Goal: Information Seeking & Learning: Stay updated

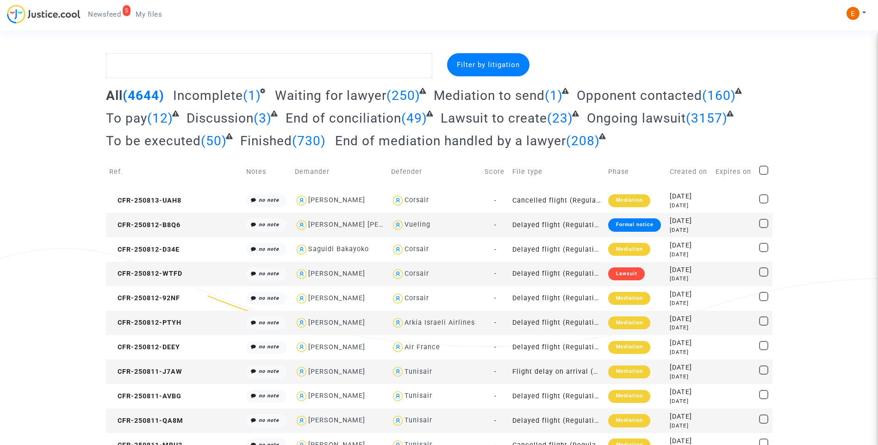
drag, startPoint x: 99, startPoint y: 14, endPoint x: 88, endPoint y: 16, distance: 11.2
click at [99, 14] on span "Newsfeed" at bounding box center [104, 14] width 33 height 8
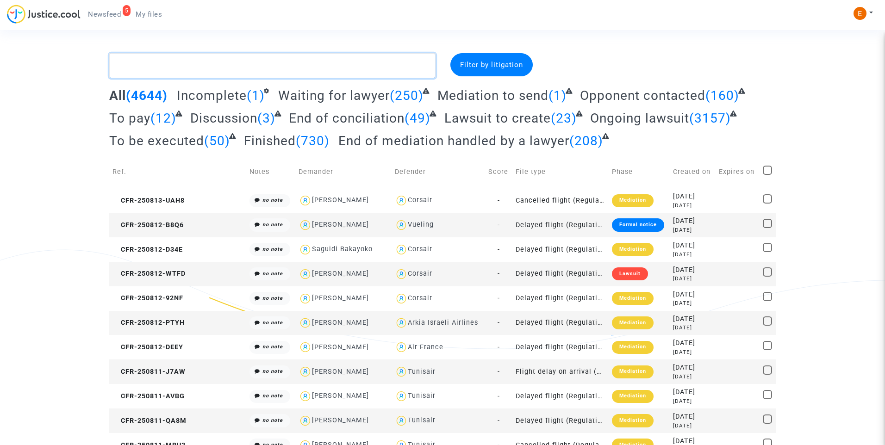
paste textarea "Loquet"
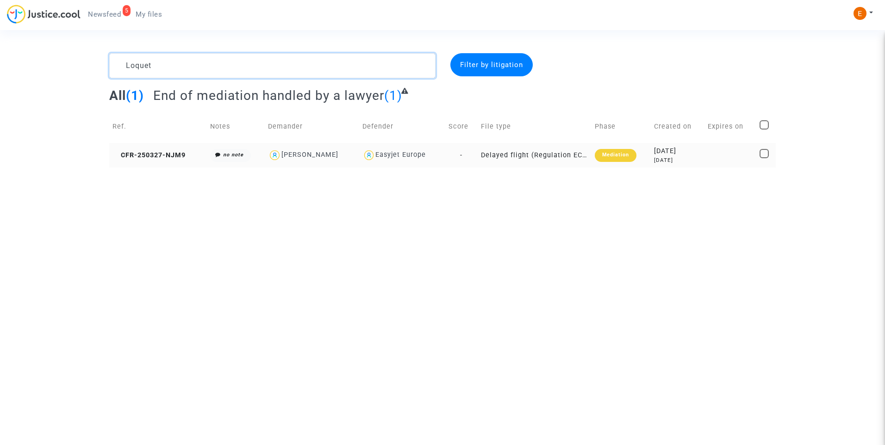
type textarea "Loquet"
click at [613, 157] on div "Mediation" at bounding box center [616, 155] width 42 height 13
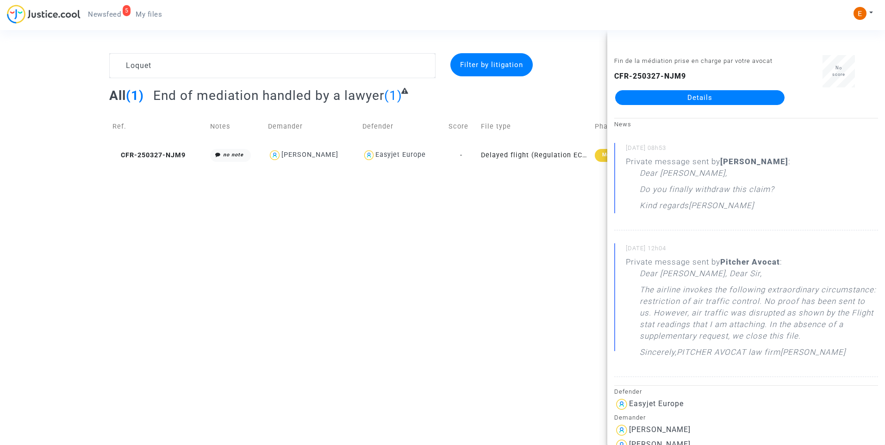
click at [691, 104] on link "Details" at bounding box center [699, 97] width 169 height 15
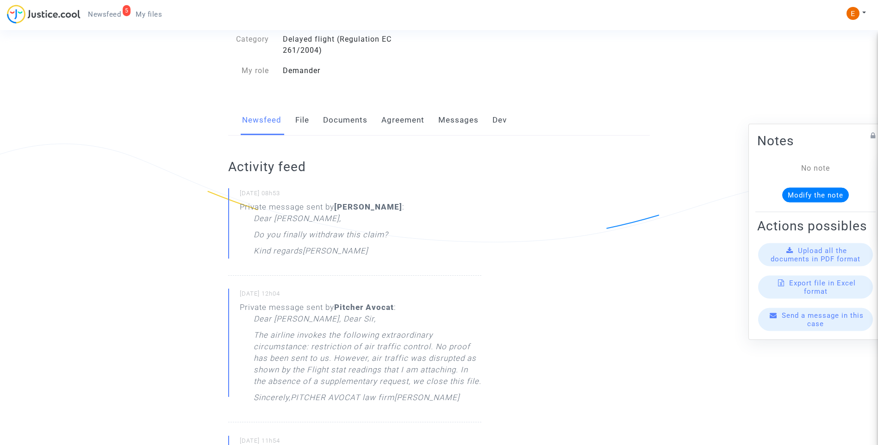
scroll to position [93, 0]
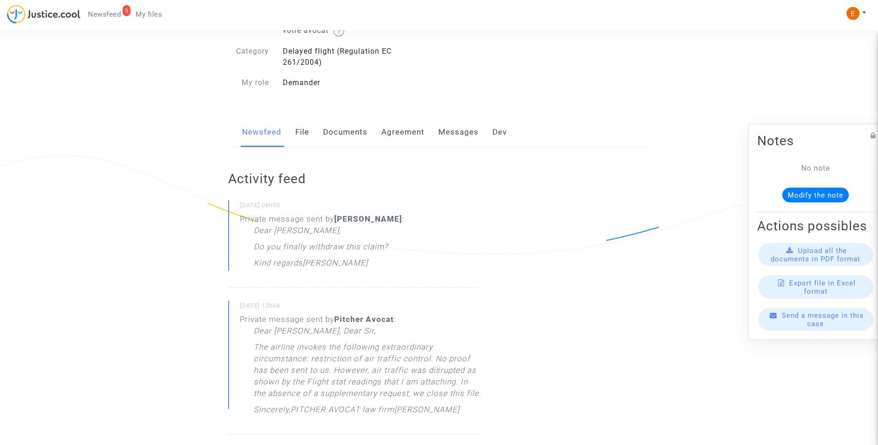
click at [452, 128] on link "Messages" at bounding box center [458, 132] width 40 height 31
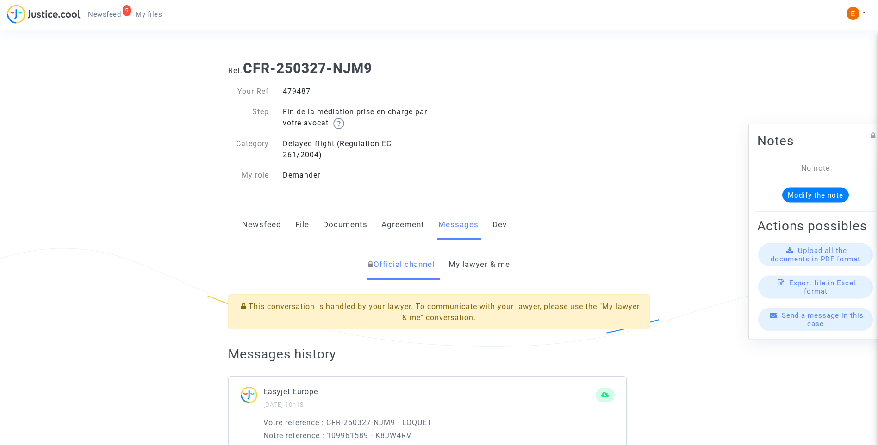
click at [476, 262] on link "My lawyer & me" at bounding box center [479, 264] width 62 height 31
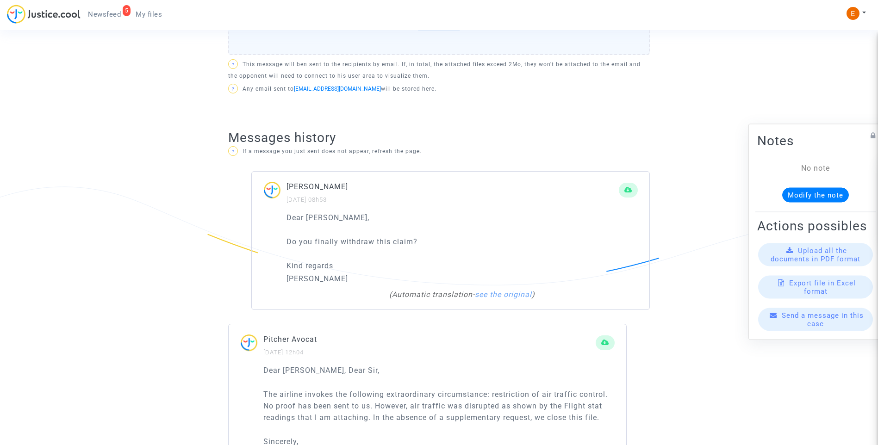
scroll to position [437, 0]
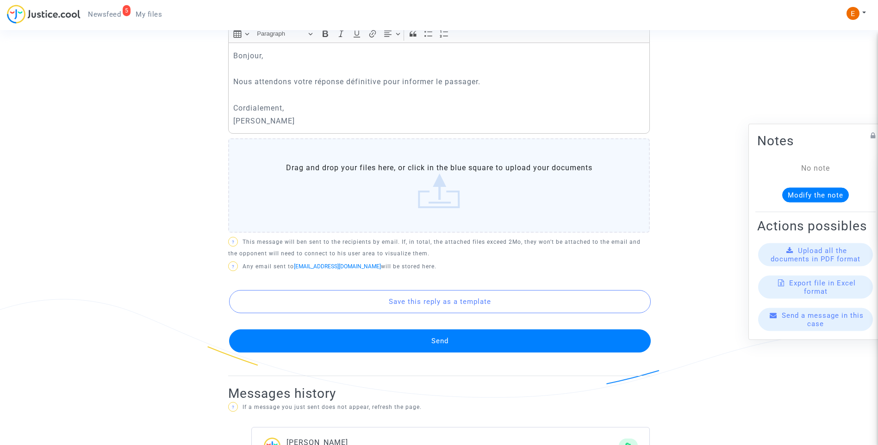
click at [463, 334] on button "Send" at bounding box center [439, 340] width 421 height 23
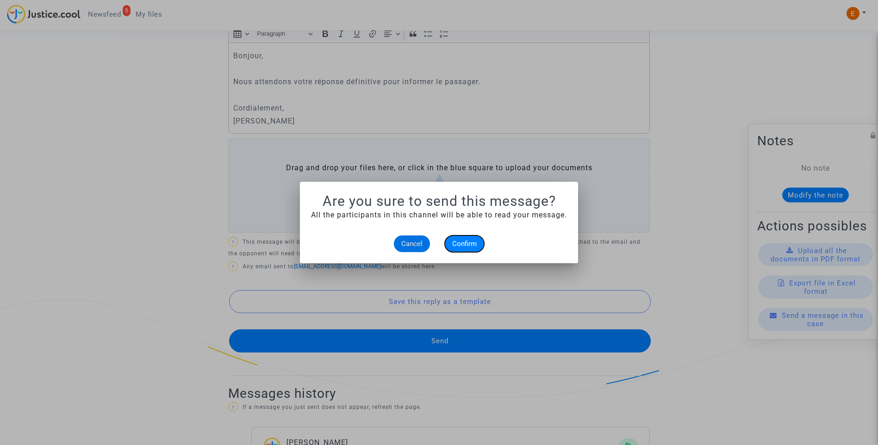
click at [465, 244] on span "Confirm" at bounding box center [464, 244] width 25 height 8
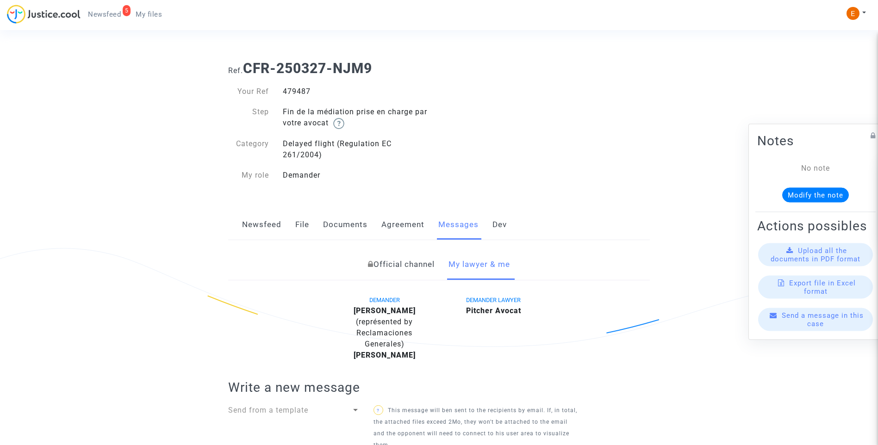
scroll to position [437, 0]
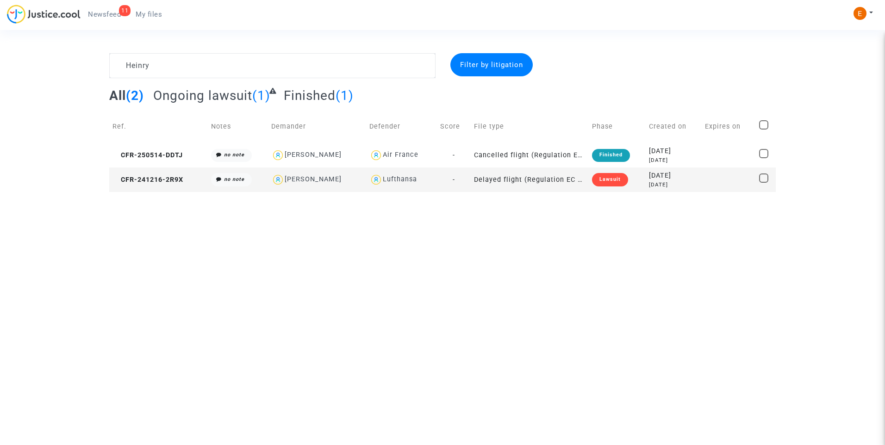
type textarea "Heinry"
click at [610, 177] on div "Lawsuit" at bounding box center [610, 179] width 36 height 13
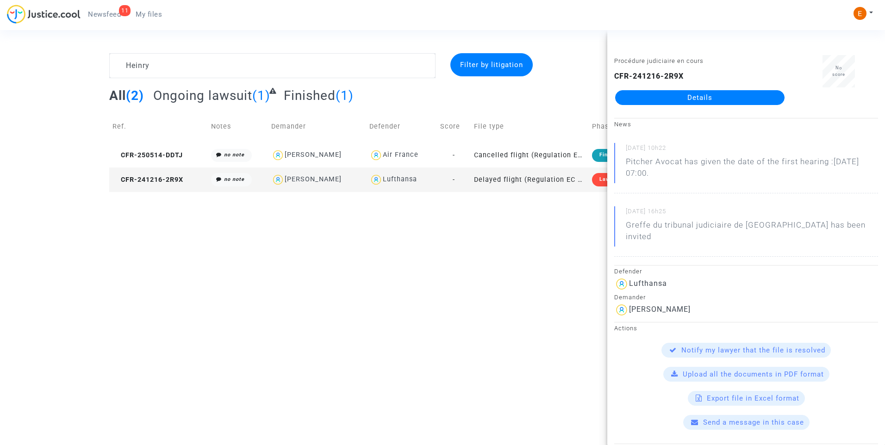
click at [685, 105] on link "Details" at bounding box center [699, 97] width 169 height 15
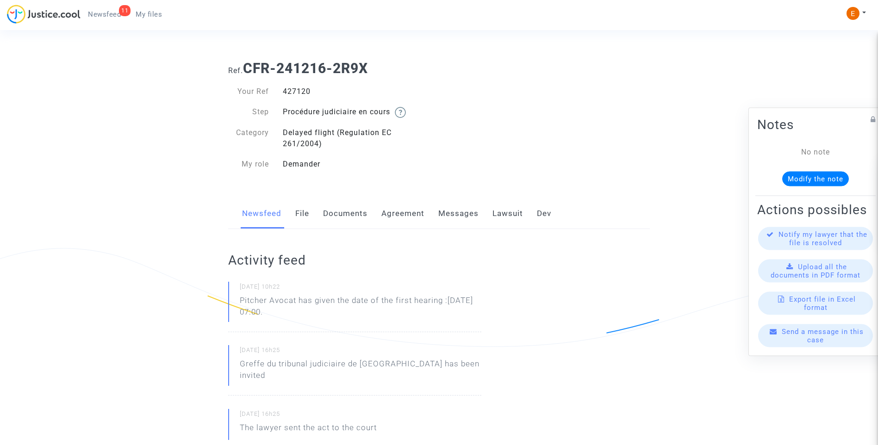
click at [503, 215] on link "Lawsuit" at bounding box center [507, 213] width 31 height 31
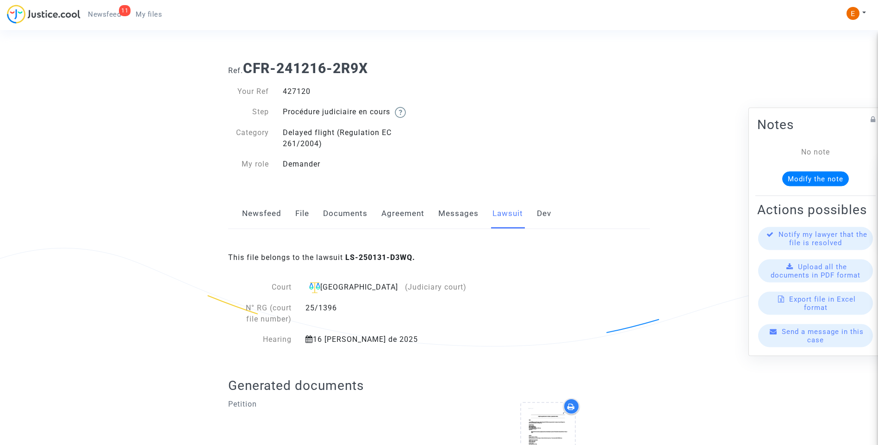
click at [254, 215] on link "Newsfeed" at bounding box center [261, 213] width 39 height 31
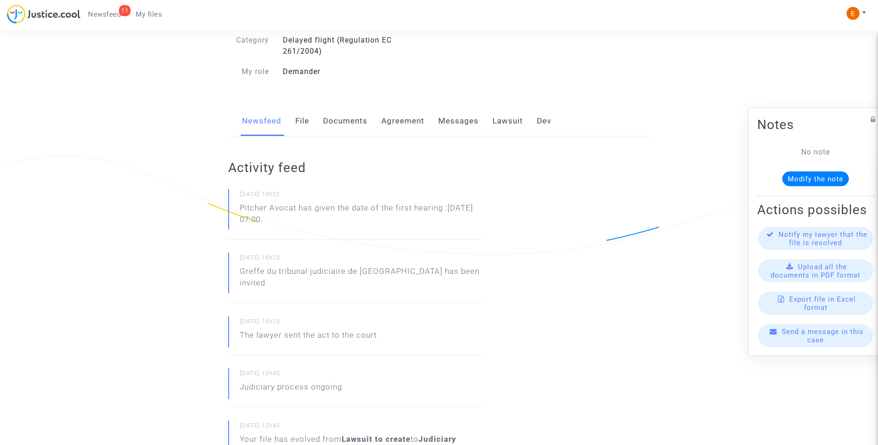
scroll to position [46, 0]
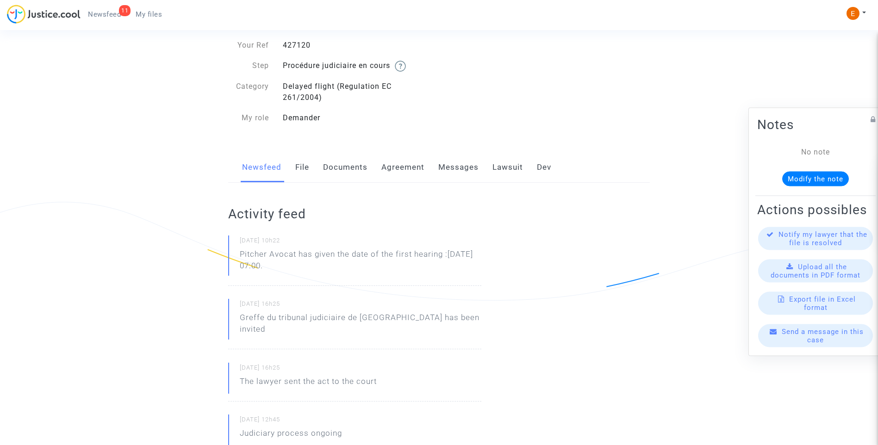
click at [505, 166] on link "Lawsuit" at bounding box center [507, 167] width 31 height 31
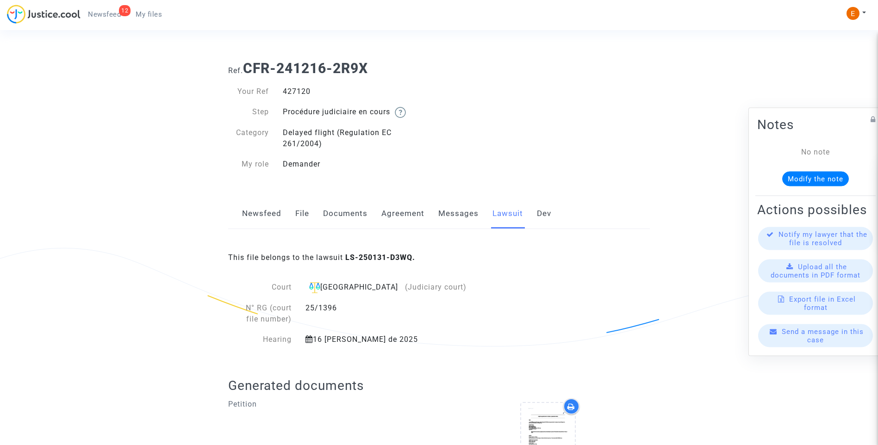
drag, startPoint x: 150, startPoint y: 15, endPoint x: 177, endPoint y: 21, distance: 27.5
click at [150, 15] on span "My files" at bounding box center [149, 14] width 26 height 8
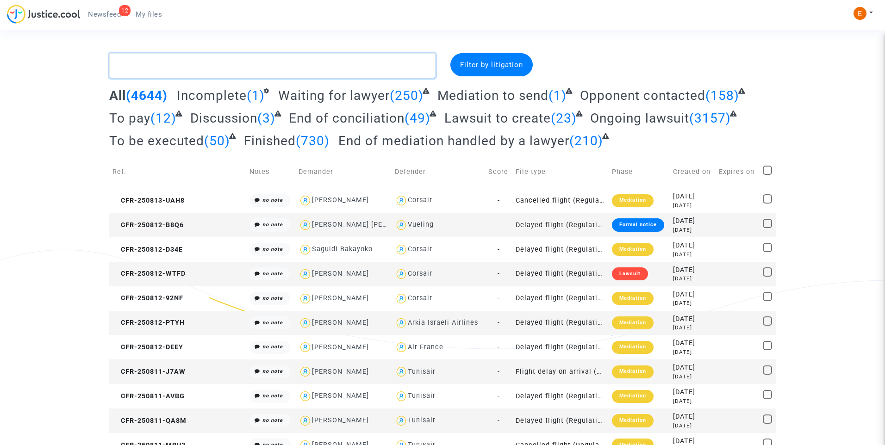
paste textarea "Kefi"
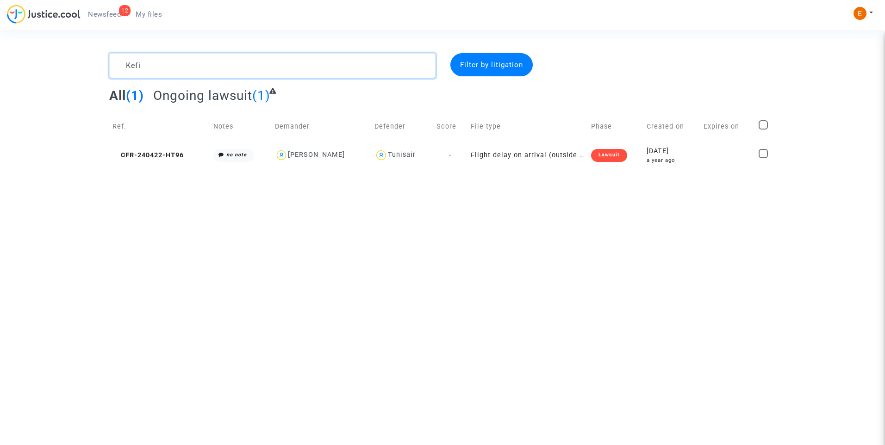
type textarea "Kefi"
click at [610, 155] on div "Lawsuit" at bounding box center [609, 155] width 36 height 13
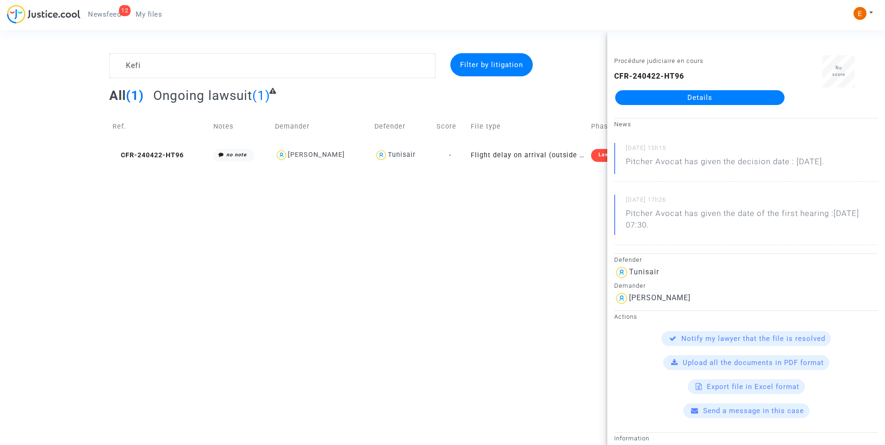
click at [678, 96] on link "Details" at bounding box center [699, 97] width 169 height 15
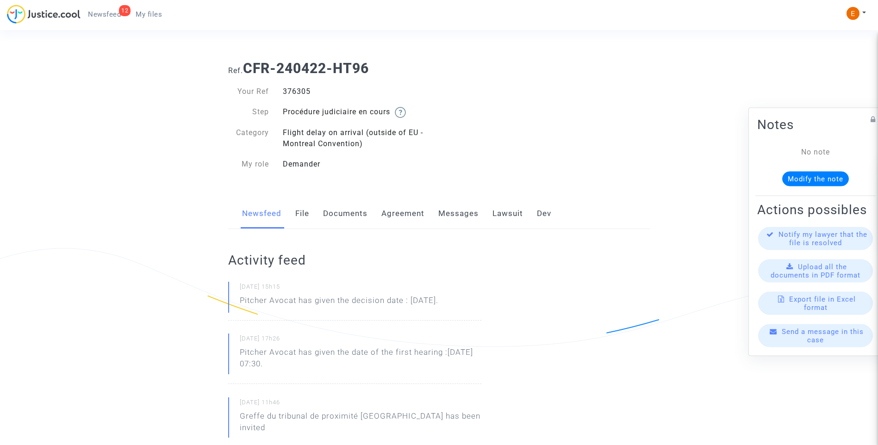
click at [500, 222] on link "Lawsuit" at bounding box center [507, 213] width 31 height 31
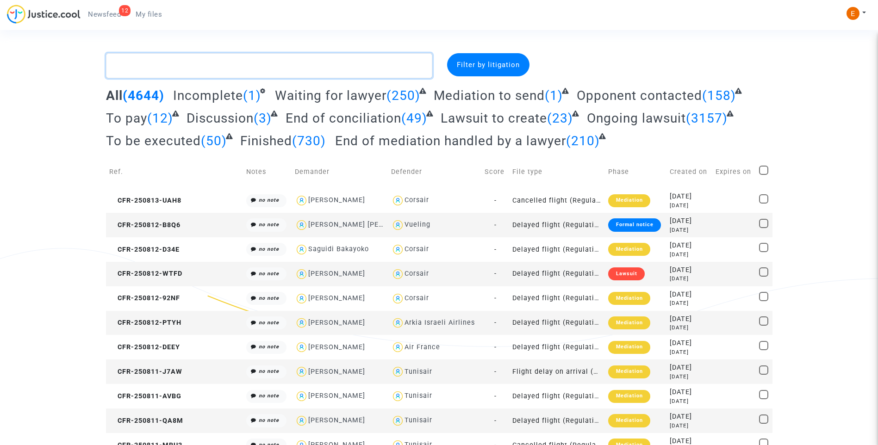
paste textarea "Demoulin"
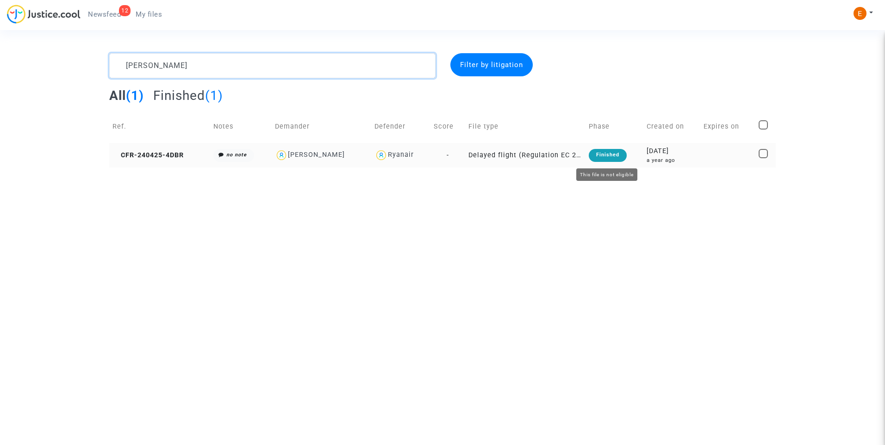
type textarea "Demoulin"
click at [612, 155] on div "Finished" at bounding box center [607, 155] width 38 height 13
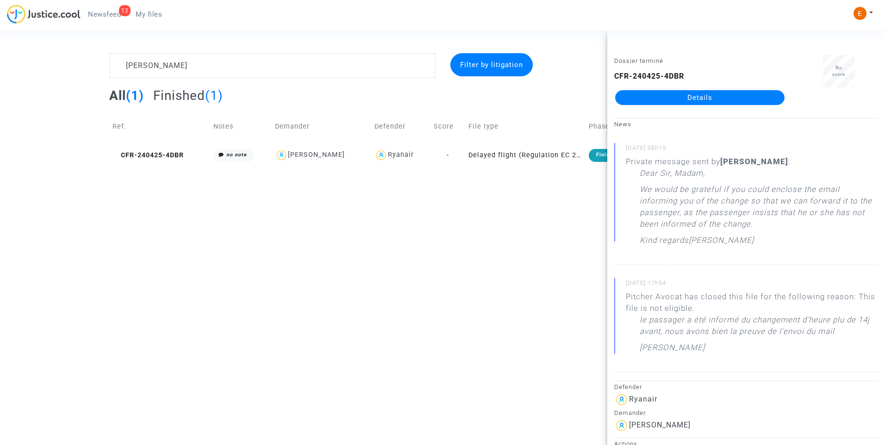
click at [107, 14] on span "Newsfeed" at bounding box center [104, 14] width 33 height 8
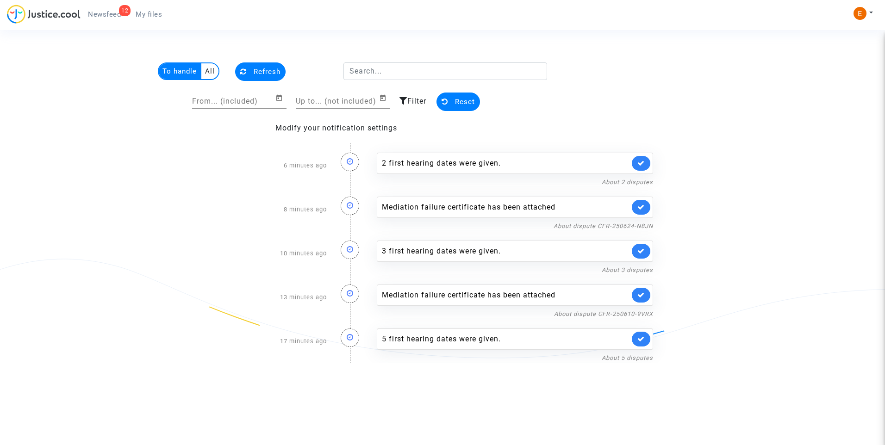
click at [650, 208] on link at bounding box center [641, 207] width 19 height 15
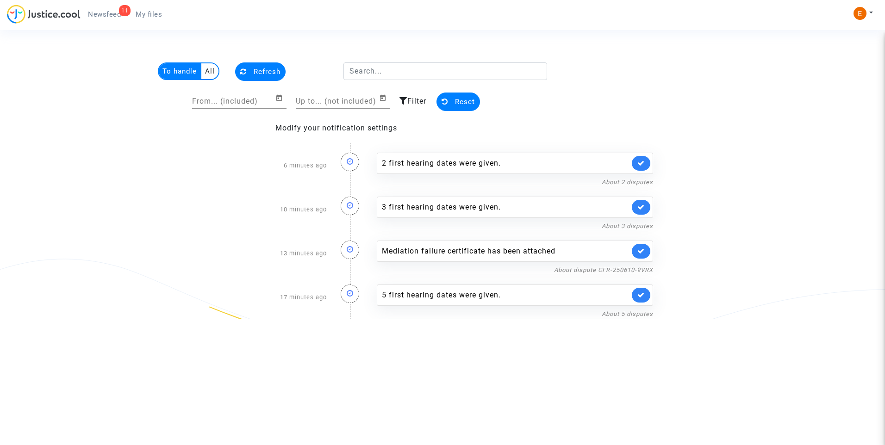
click at [642, 249] on icon at bounding box center [640, 251] width 7 height 7
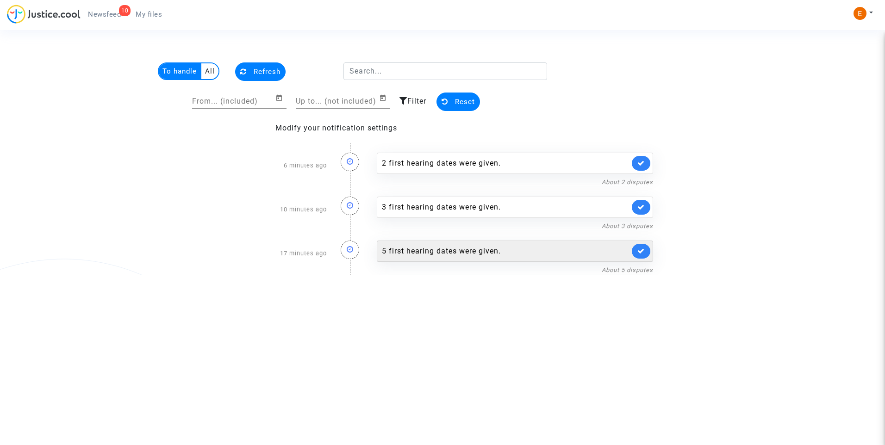
click at [479, 251] on div "5 first hearing dates were given." at bounding box center [506, 251] width 248 height 11
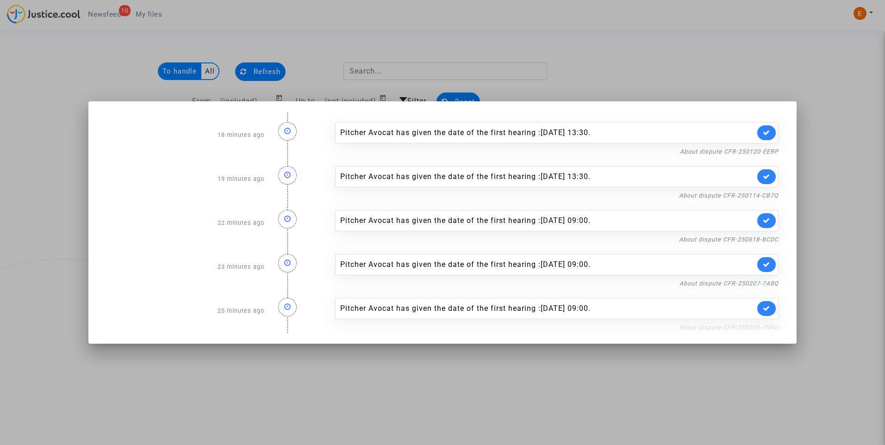
click at [735, 329] on link "About dispute CFR-250304-7NRU" at bounding box center [728, 327] width 99 height 7
click at [765, 310] on icon at bounding box center [765, 308] width 7 height 7
click at [738, 285] on link "About dispute CFR-250207-7A8Q" at bounding box center [728, 283] width 99 height 7
click at [768, 266] on icon at bounding box center [765, 264] width 7 height 7
click at [766, 242] on link "About dispute CFR-250618-BCDC" at bounding box center [728, 239] width 99 height 7
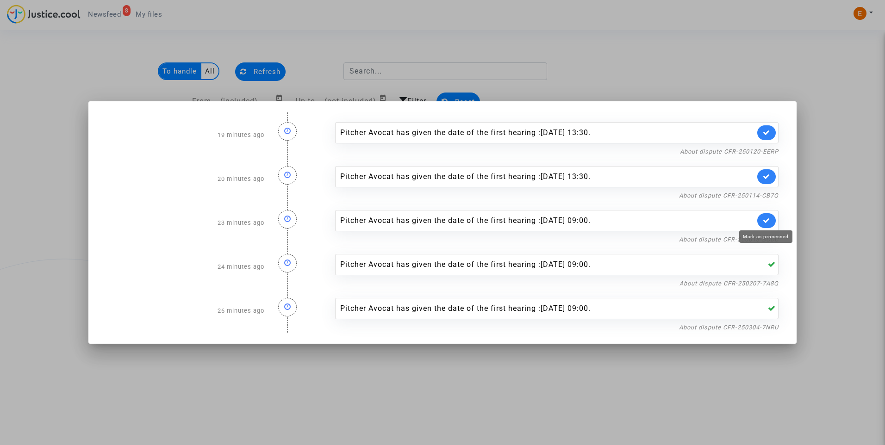
drag, startPoint x: 761, startPoint y: 221, endPoint x: 765, endPoint y: 199, distance: 22.5
click at [762, 218] on link at bounding box center [766, 220] width 19 height 15
click at [765, 198] on link "About dispute CFR-250114-CB7Q" at bounding box center [728, 195] width 99 height 7
click at [765, 177] on icon at bounding box center [765, 176] width 7 height 7
click at [769, 150] on link "About dispute CFR-250120-EERP" at bounding box center [729, 151] width 99 height 7
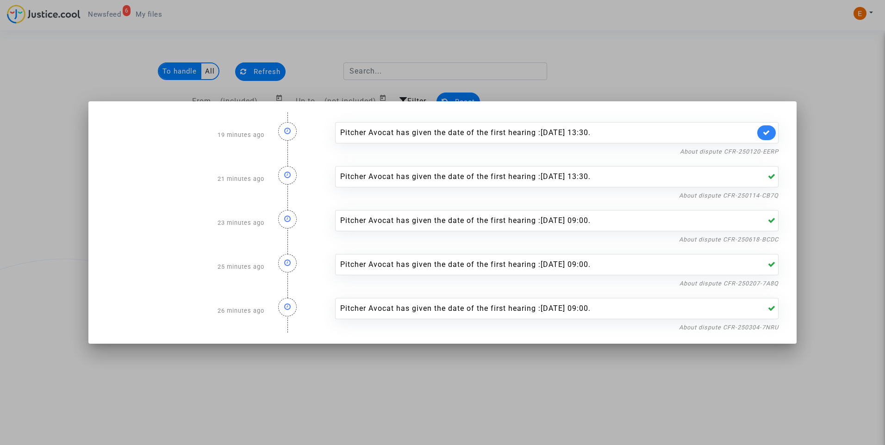
click at [769, 128] on link at bounding box center [766, 132] width 19 height 15
drag, startPoint x: 759, startPoint y: 87, endPoint x: 371, endPoint y: 67, distance: 388.7
click at [759, 86] on div at bounding box center [442, 222] width 885 height 445
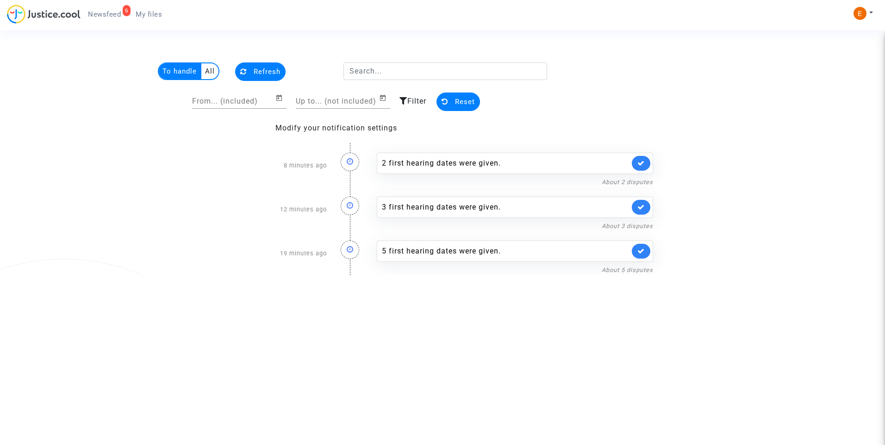
drag, startPoint x: 141, startPoint y: 13, endPoint x: 124, endPoint y: 15, distance: 17.2
click at [141, 12] on span "My files" at bounding box center [149, 14] width 26 height 8
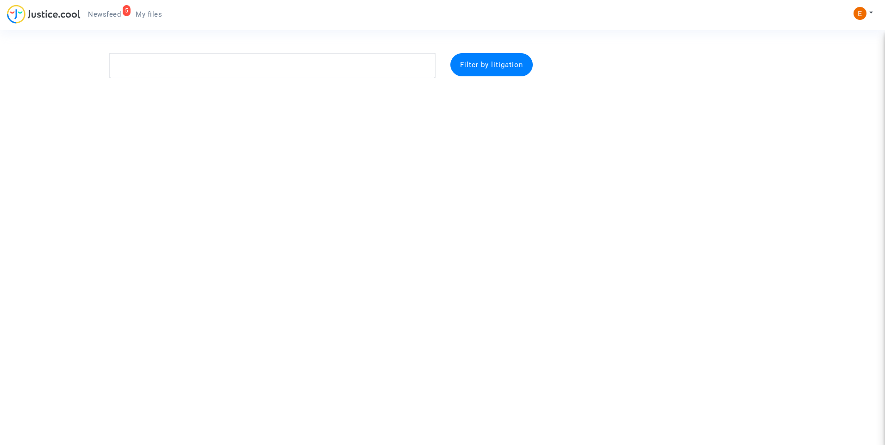
click at [107, 16] on span "Newsfeed" at bounding box center [104, 14] width 33 height 8
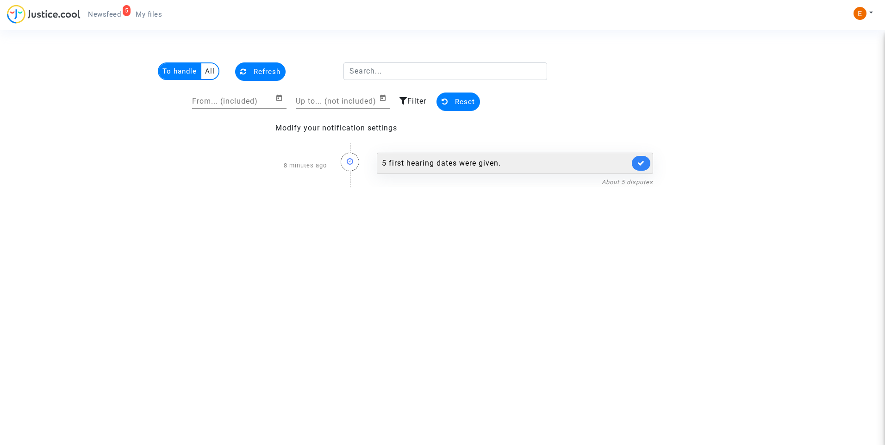
click at [462, 161] on div "5 first hearing dates were given." at bounding box center [506, 163] width 248 height 11
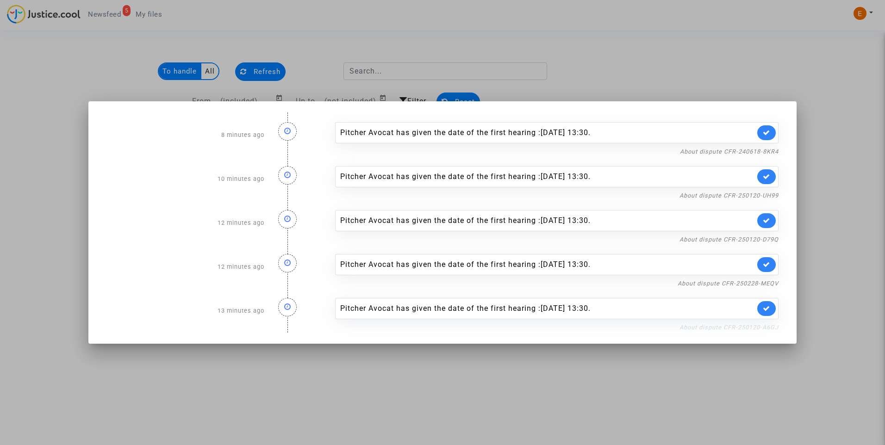
click at [704, 324] on link "About dispute CFR-250120-A6GJ" at bounding box center [728, 327] width 99 height 7
click at [764, 307] on icon at bounding box center [765, 308] width 7 height 7
click at [765, 277] on div "Pitcher Avocat has given the date of the first hearing :Nov 24th 2025 at 13:30.…" at bounding box center [556, 267] width 457 height 44
click at [765, 286] on link "About dispute CFR-250228-MEQV" at bounding box center [727, 283] width 101 height 7
click at [773, 261] on link at bounding box center [766, 264] width 19 height 15
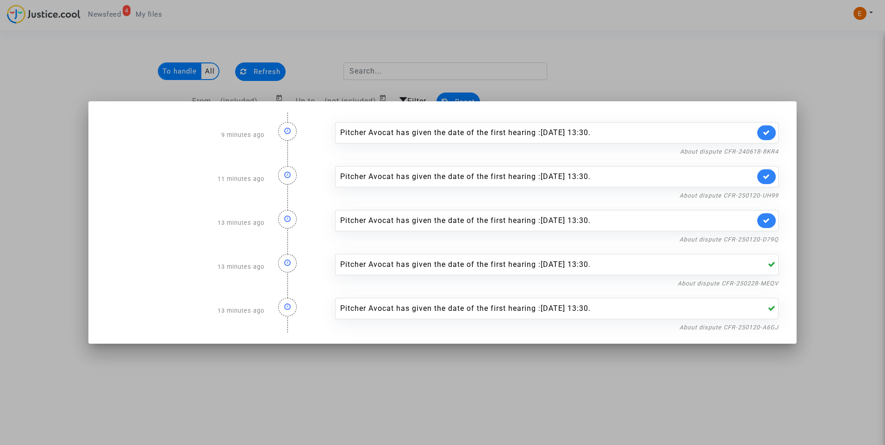
click at [769, 231] on div "Pitcher Avocat has given the date of the first hearing :[DATE] 13:30." at bounding box center [556, 220] width 443 height 21
click at [770, 238] on link "About dispute CFR-250120-D79Q" at bounding box center [728, 239] width 99 height 7
click at [769, 222] on icon at bounding box center [765, 220] width 7 height 7
drag, startPoint x: 740, startPoint y: 44, endPoint x: 375, endPoint y: 37, distance: 364.6
click at [739, 42] on div at bounding box center [442, 222] width 885 height 445
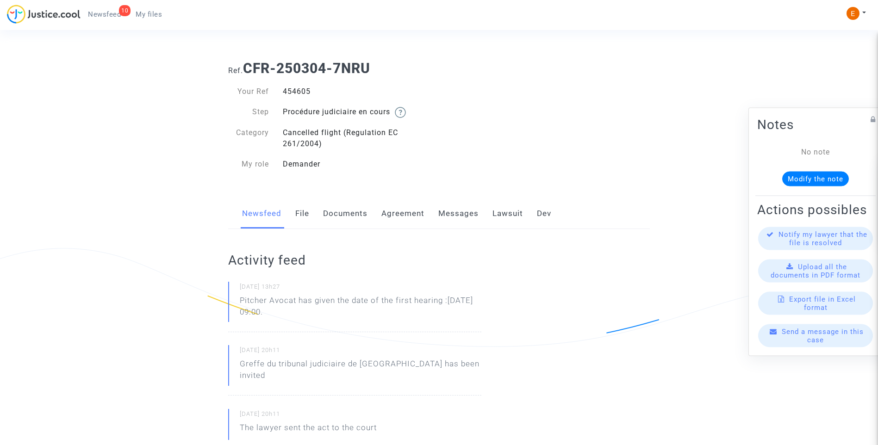
click at [294, 90] on div "454605" at bounding box center [357, 91] width 163 height 11
copy div "454605"
drag, startPoint x: 353, startPoint y: 316, endPoint x: 216, endPoint y: 301, distance: 137.3
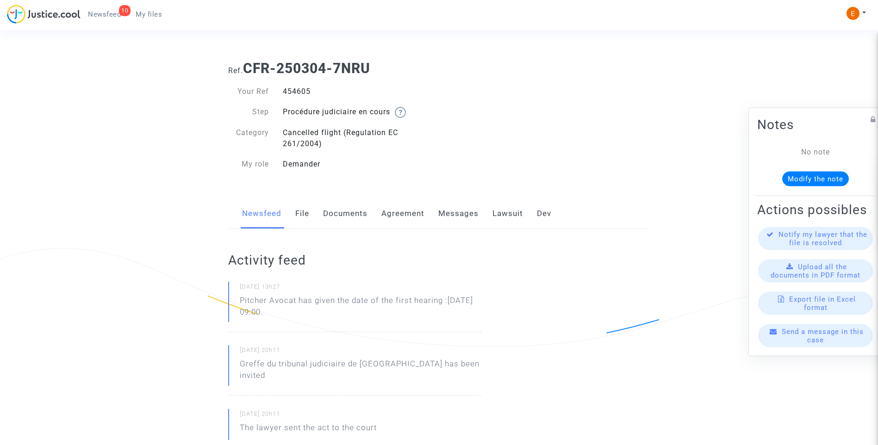
drag, startPoint x: 216, startPoint y: 301, endPoint x: 252, endPoint y: 308, distance: 36.8
click at [322, 315] on p "Pitcher Avocat [PERSON_NAME] la fecha de la primera audiencia: 27 de noviembre …" at bounding box center [361, 309] width 242 height 28
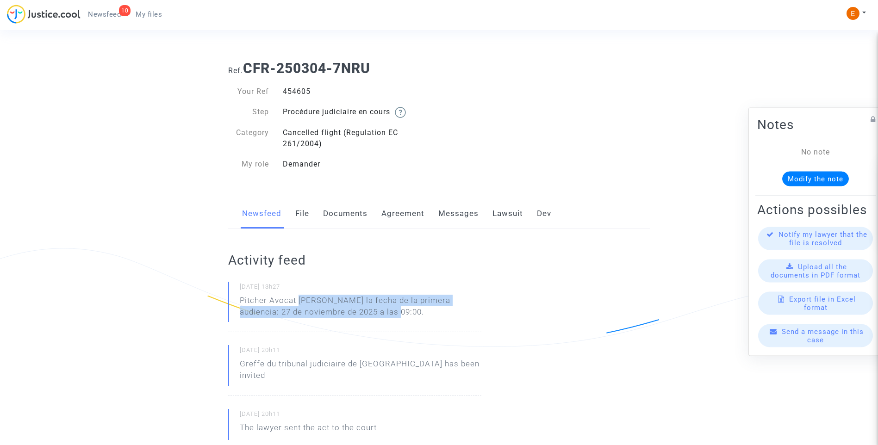
drag, startPoint x: 300, startPoint y: 299, endPoint x: 379, endPoint y: 309, distance: 79.3
click at [379, 309] on p "Pitcher Avocat [PERSON_NAME] la fecha de la primera audiencia: 27 de noviembre …" at bounding box center [361, 309] width 242 height 28
drag, startPoint x: 379, startPoint y: 309, endPoint x: 359, endPoint y: 297, distance: 23.2
copy p "[PERSON_NAME] la fecha de la primera audiencia: 27 de noviembre de 2025 a las 0…"
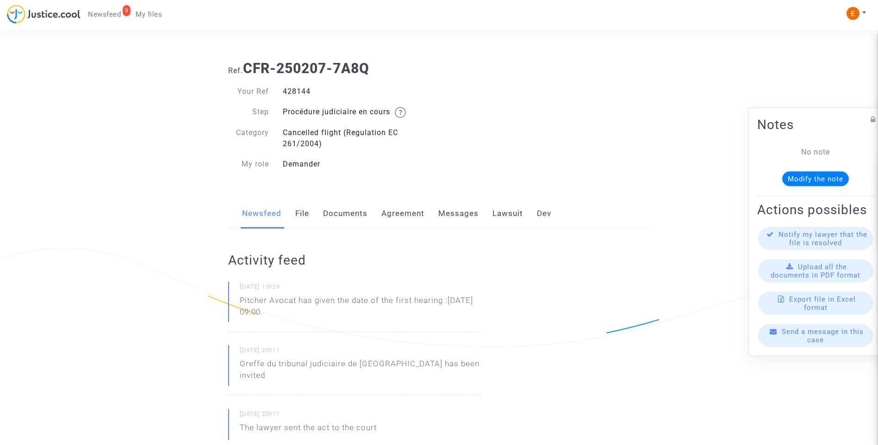
click at [300, 93] on div "428144" at bounding box center [357, 91] width 163 height 11
copy div "428144"
drag, startPoint x: 358, startPoint y: 319, endPoint x: 221, endPoint y: 301, distance: 138.6
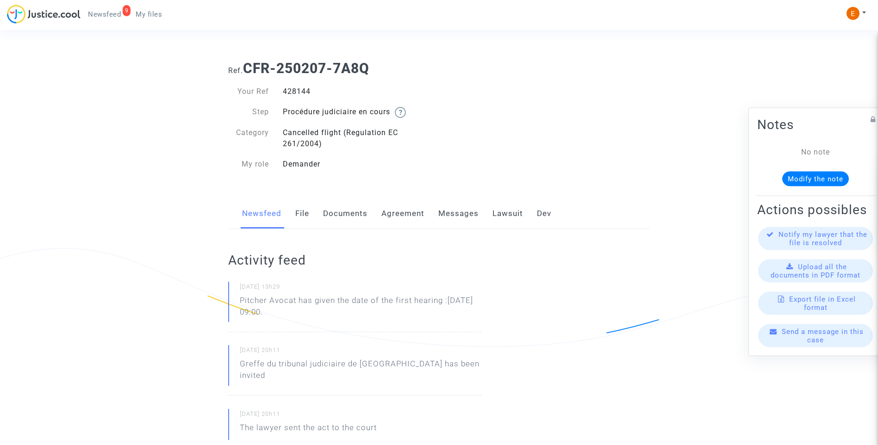
drag, startPoint x: 221, startPoint y: 301, endPoint x: 252, endPoint y: 300, distance: 31.0
click at [347, 326] on div "[DATE] 13h29 Pitcher Avocat [PERSON_NAME] la fecha de la primera audiencia: 27 …" at bounding box center [354, 307] width 253 height 50
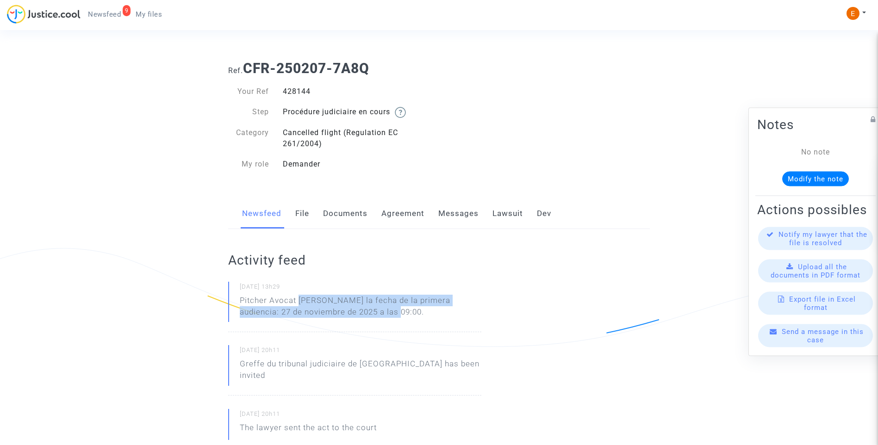
drag, startPoint x: 298, startPoint y: 297, endPoint x: 385, endPoint y: 308, distance: 87.6
click at [385, 308] on p "Pitcher Avocat [PERSON_NAME] la fecha de la primera audiencia: 27 de noviembre …" at bounding box center [361, 309] width 242 height 28
drag, startPoint x: 385, startPoint y: 308, endPoint x: 358, endPoint y: 305, distance: 27.0
copy p "[PERSON_NAME] la fecha de la primera audiencia: 27 de noviembre de 2025 a las 0…"
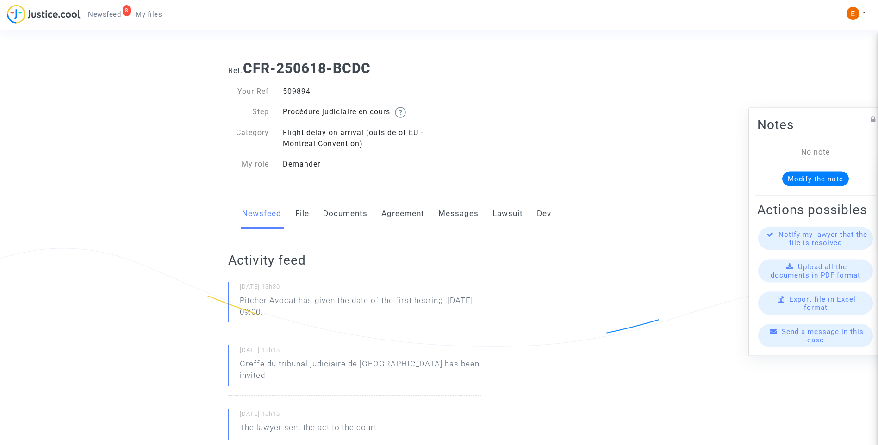
click at [298, 89] on div "509894" at bounding box center [357, 91] width 163 height 11
copy div "509894"
drag, startPoint x: 355, startPoint y: 317, endPoint x: 226, endPoint y: 300, distance: 130.2
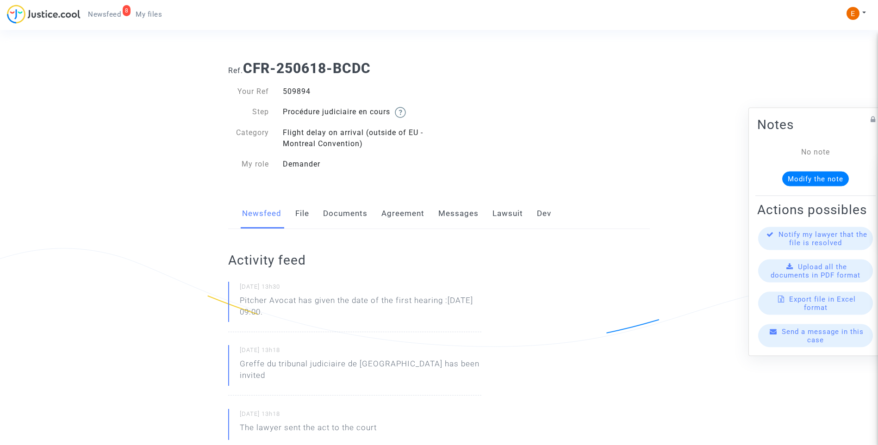
drag, startPoint x: 226, startPoint y: 300, endPoint x: 249, endPoint y: 303, distance: 22.8
click at [341, 324] on div "[DATE] 13h30 Pitcher Avocat ha dado la fecha de la primera audiencia: 13 de nov…" at bounding box center [354, 307] width 253 height 50
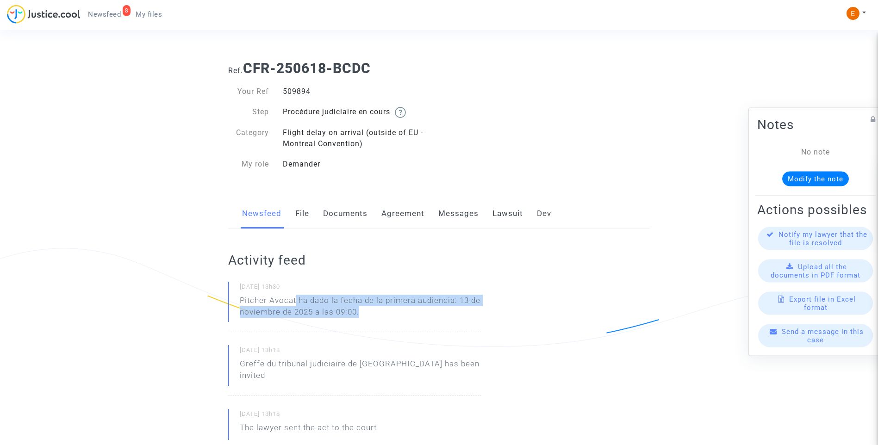
drag, startPoint x: 297, startPoint y: 300, endPoint x: 376, endPoint y: 313, distance: 79.7
click at [376, 313] on p "Pitcher Avocat ha dado la fecha de la primera audiencia: 13 de noviembre de 202…" at bounding box center [361, 309] width 242 height 28
drag, startPoint x: 376, startPoint y: 313, endPoint x: 348, endPoint y: 308, distance: 27.7
copy p "ha dado la fecha de la primera audiencia: 13 de noviembre de 2025 a las 09:00."
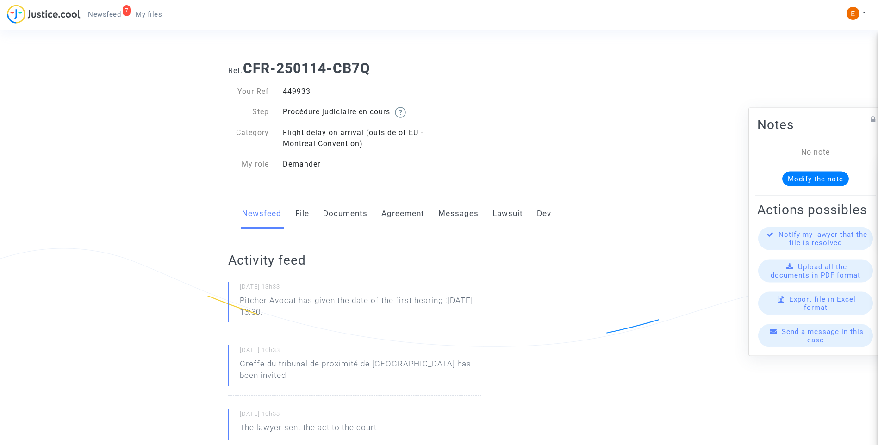
click at [296, 95] on div "449933" at bounding box center [357, 91] width 163 height 11
copy div "449933"
drag, startPoint x: 343, startPoint y: 313, endPoint x: 220, endPoint y: 300, distance: 123.7
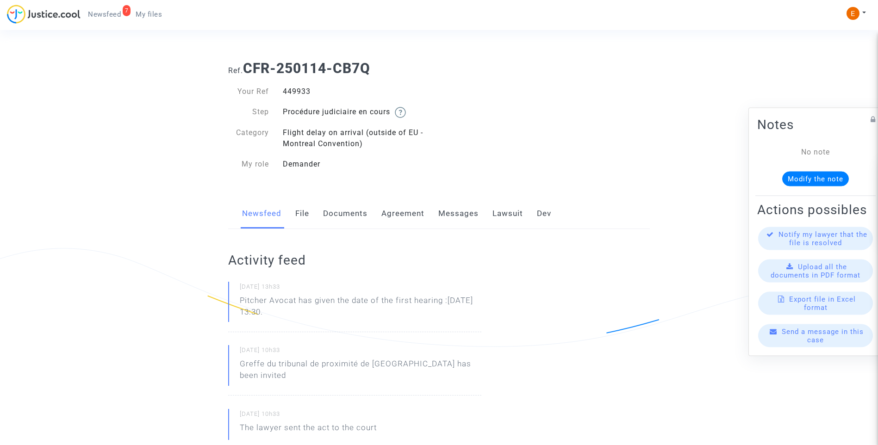
drag, startPoint x: 220, startPoint y: 300, endPoint x: 249, endPoint y: 303, distance: 29.2
click at [354, 331] on div "18/08/2025 - 13h33 Pitcher Avocat has given the date of the first hearing :Nov …" at bounding box center [354, 307] width 253 height 50
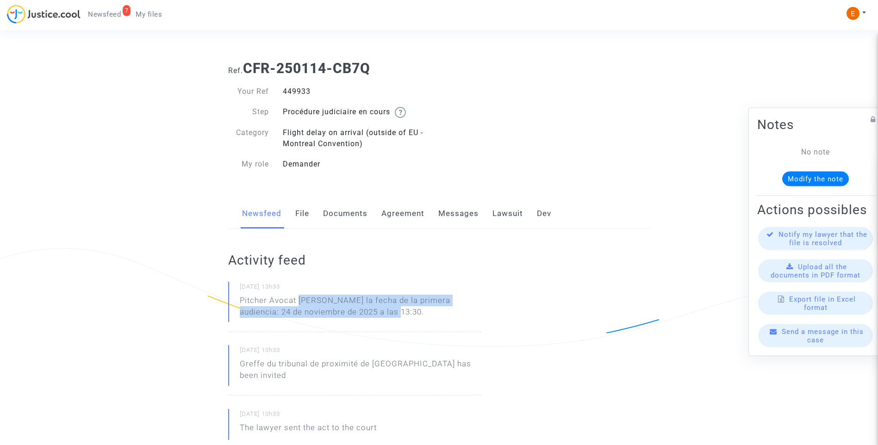
drag, startPoint x: 298, startPoint y: 298, endPoint x: 384, endPoint y: 311, distance: 87.0
click at [384, 311] on p "Pitcher Avocat [PERSON_NAME] la fecha de la primera audiencia: 24 de noviembre …" at bounding box center [361, 309] width 242 height 28
drag, startPoint x: 384, startPoint y: 311, endPoint x: 348, endPoint y: 311, distance: 36.5
copy p "[PERSON_NAME] la fecha de la primera audiencia: 24 de noviembre de 2025 a las 1…"
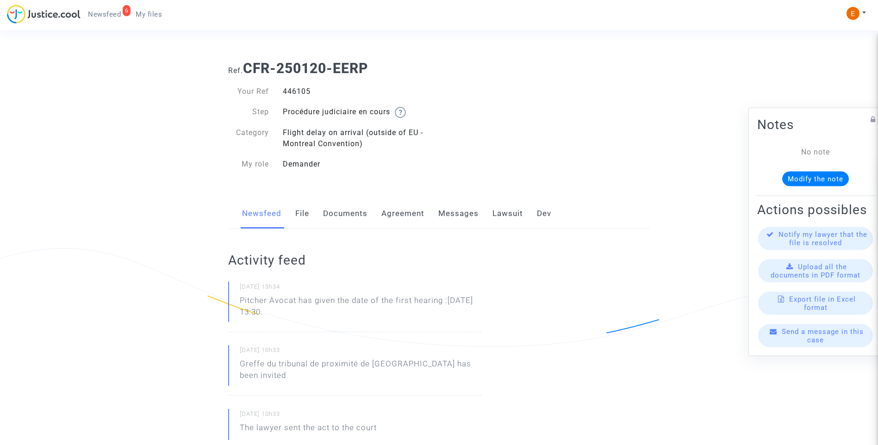
click at [297, 88] on div "446105" at bounding box center [357, 91] width 163 height 11
copy div "446105"
drag, startPoint x: 276, startPoint y: 309, endPoint x: 208, endPoint y: 304, distance: 68.2
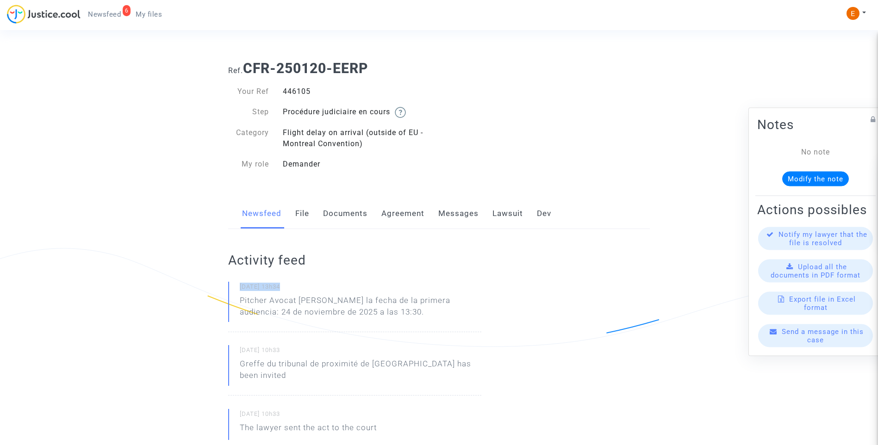
click at [369, 320] on p "Pitcher Avocat [PERSON_NAME] la fecha de la primera audiencia: 24 de noviembre …" at bounding box center [361, 309] width 242 height 28
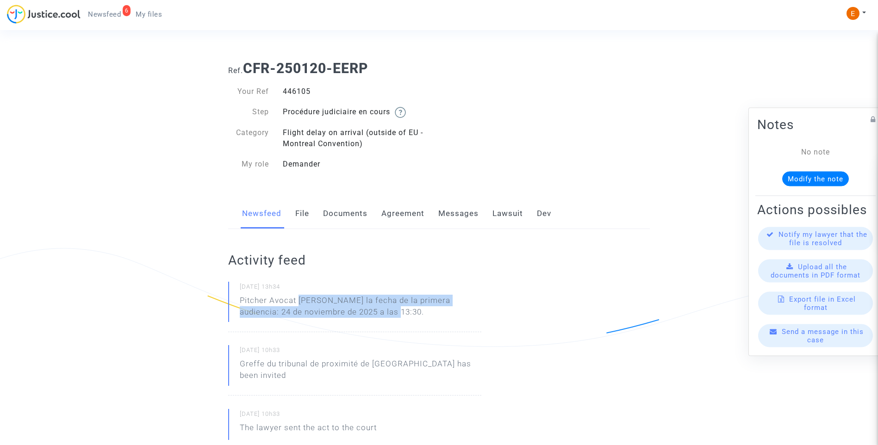
drag, startPoint x: 388, startPoint y: 316, endPoint x: 300, endPoint y: 298, distance: 90.0
click at [300, 298] on p "Pitcher Avocat [PERSON_NAME] la fecha de la primera audiencia: 24 de noviembre …" at bounding box center [361, 309] width 242 height 28
copy p "[PERSON_NAME] la fecha de la primera audiencia: 24 de noviembre de 2025 a las 1…"
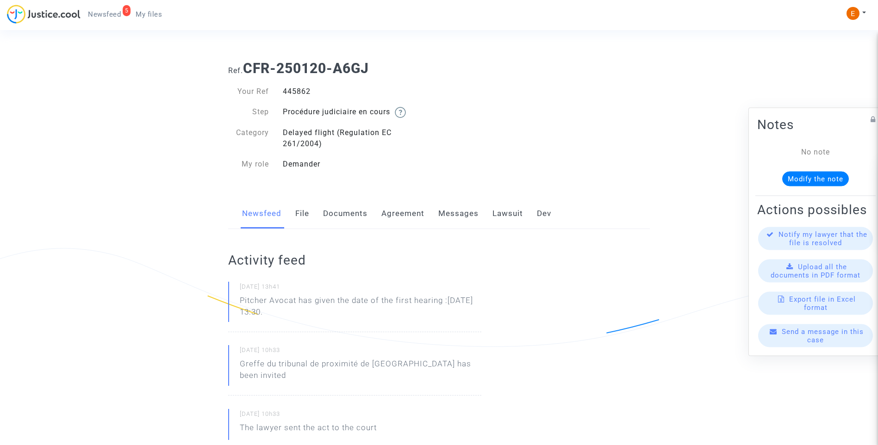
drag, startPoint x: 0, startPoint y: 0, endPoint x: 300, endPoint y: 92, distance: 313.5
drag, startPoint x: 295, startPoint y: 312, endPoint x: 220, endPoint y: 304, distance: 75.5
drag, startPoint x: 220, startPoint y: 304, endPoint x: 241, endPoint y: 306, distance: 21.4
click at [352, 318] on p "Pitcher Avocat [PERSON_NAME] la fecha de la primera audiencia: 24 de noviembre …" at bounding box center [361, 309] width 242 height 28
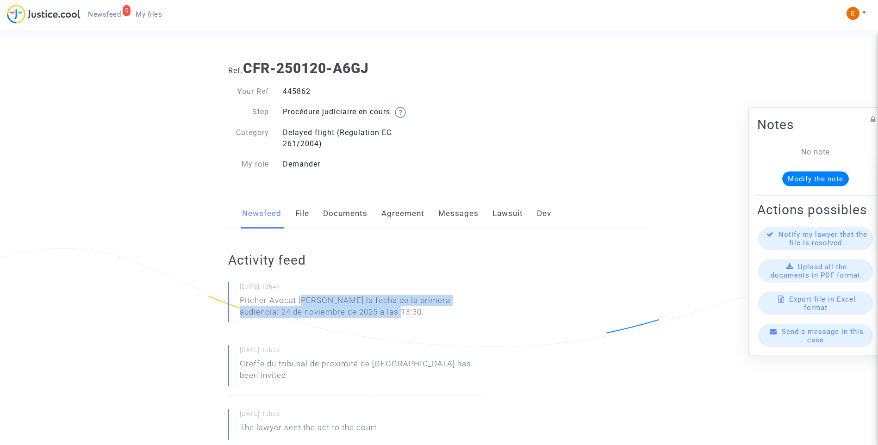
drag, startPoint x: 365, startPoint y: 313, endPoint x: 301, endPoint y: 300, distance: 65.1
click at [301, 300] on p "Pitcher Avocat [PERSON_NAME] la fecha de la primera audiencia: 24 de noviembre …" at bounding box center [361, 309] width 242 height 28
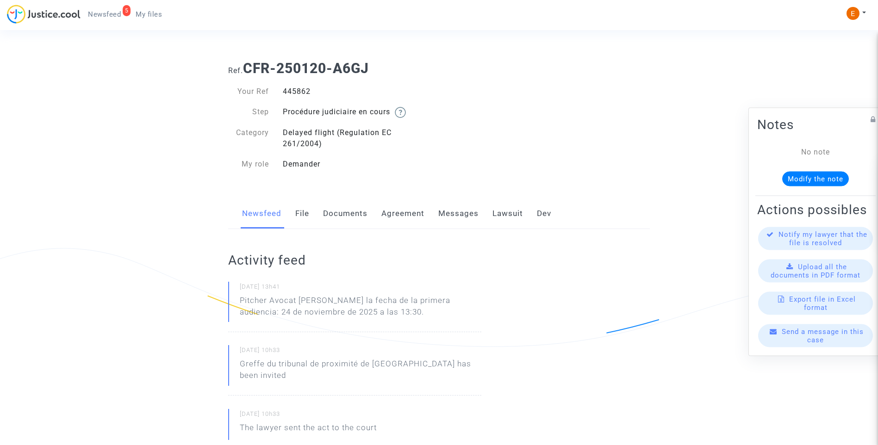
click at [299, 299] on p "Pitcher Avocat [PERSON_NAME] la fecha de la primera audiencia: 24 de noviembre …" at bounding box center [361, 309] width 242 height 28
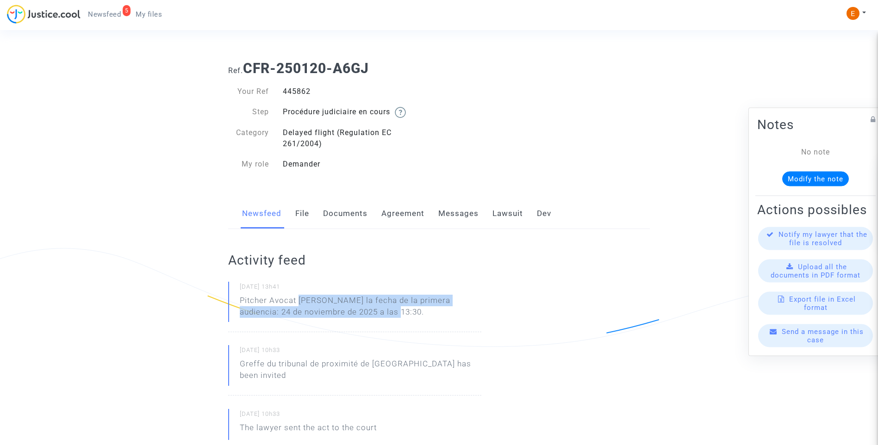
drag, startPoint x: 297, startPoint y: 298, endPoint x: 359, endPoint y: 309, distance: 61.9
click at [359, 309] on p "Pitcher Avocat [PERSON_NAME] la fecha de la primera audiencia: 24 de noviembre …" at bounding box center [361, 309] width 242 height 28
drag, startPoint x: 359, startPoint y: 309, endPoint x: 348, endPoint y: 310, distance: 10.7
copy p "ha dado la fecha de la primera audiencia: 24 de noviembre de 2025 a las 13:30"
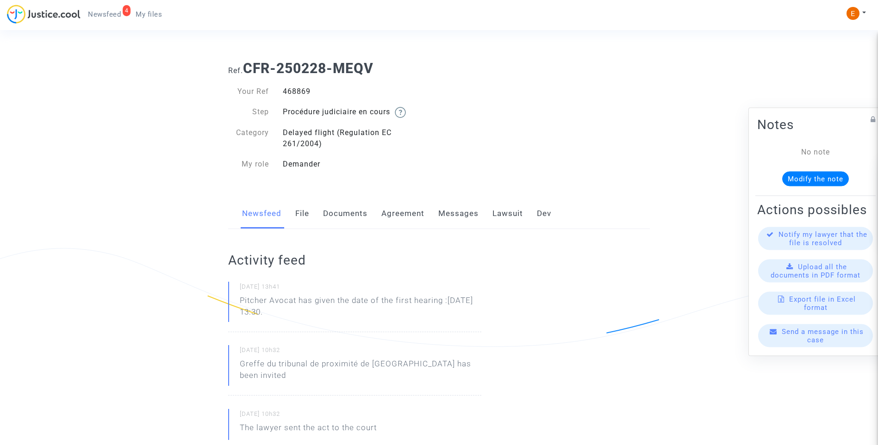
drag, startPoint x: 0, startPoint y: 0, endPoint x: 298, endPoint y: 96, distance: 313.4
click at [298, 96] on div "468869" at bounding box center [357, 91] width 163 height 11
drag, startPoint x: 298, startPoint y: 96, endPoint x: 298, endPoint y: 88, distance: 7.9
copy div "468869"
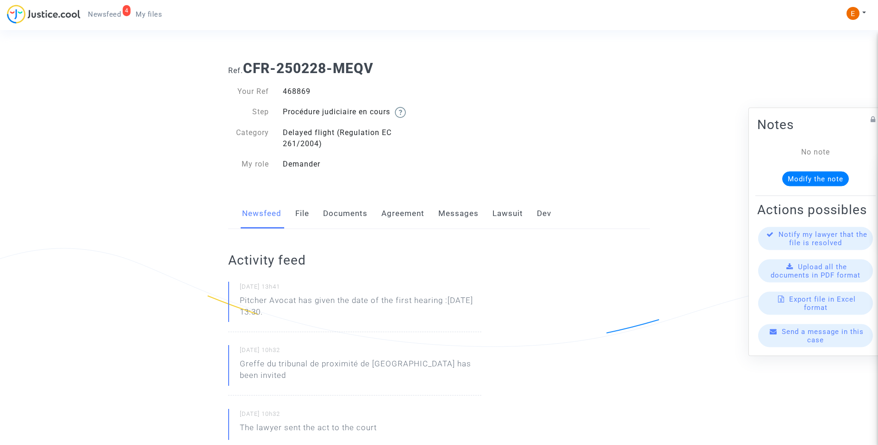
drag, startPoint x: 276, startPoint y: 311, endPoint x: 236, endPoint y: 304, distance: 40.0
click at [236, 304] on div "18/08/2025 - 13h41 Pitcher Avocat has given the date of the first hearing :Nov …" at bounding box center [354, 307] width 253 height 50
drag, startPoint x: 236, startPoint y: 304, endPoint x: 242, endPoint y: 304, distance: 5.6
click at [396, 321] on p "Pitcher Avocat [PERSON_NAME] la fecha de la primera audiencia: 24 de noviembre …" at bounding box center [361, 309] width 242 height 28
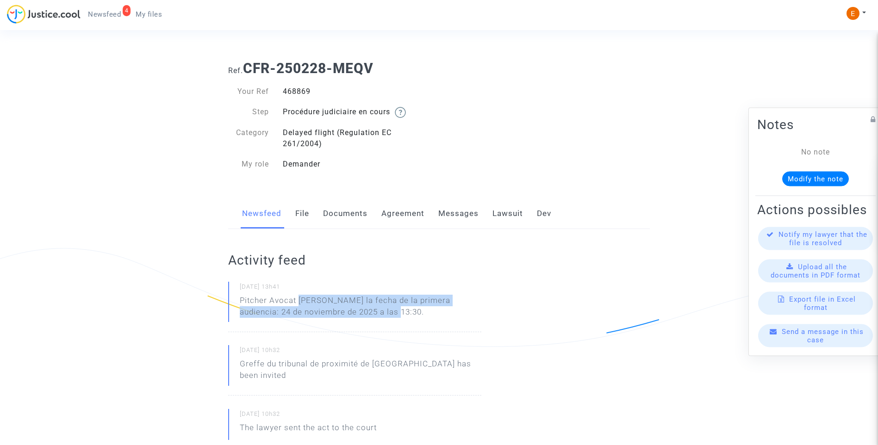
drag, startPoint x: 328, startPoint y: 311, endPoint x: 299, endPoint y: 301, distance: 30.9
click at [299, 301] on p "Pitcher Avocat [PERSON_NAME] la fecha de la primera audiencia: 24 de noviembre …" at bounding box center [361, 309] width 242 height 28
copy p "ha dado la fecha de la primera audiencia: 24 de noviembre de 2025 a las 13:30."
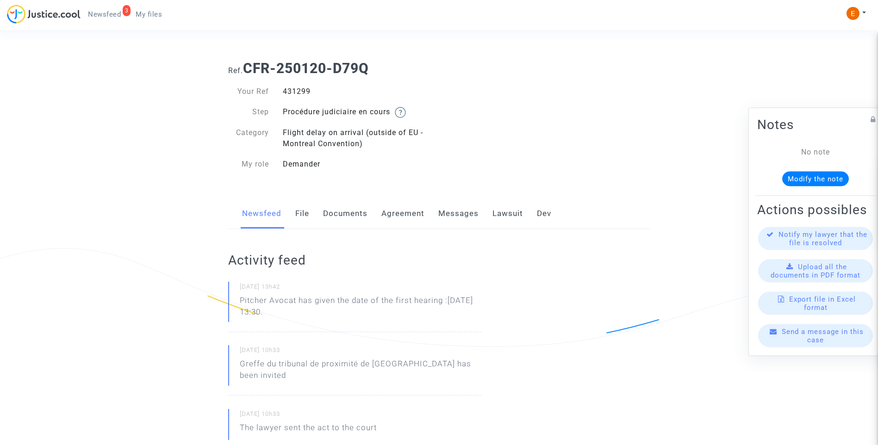
click at [298, 94] on div "431299" at bounding box center [357, 91] width 163 height 11
copy div "431299"
drag, startPoint x: 290, startPoint y: 310, endPoint x: 194, endPoint y: 304, distance: 95.9
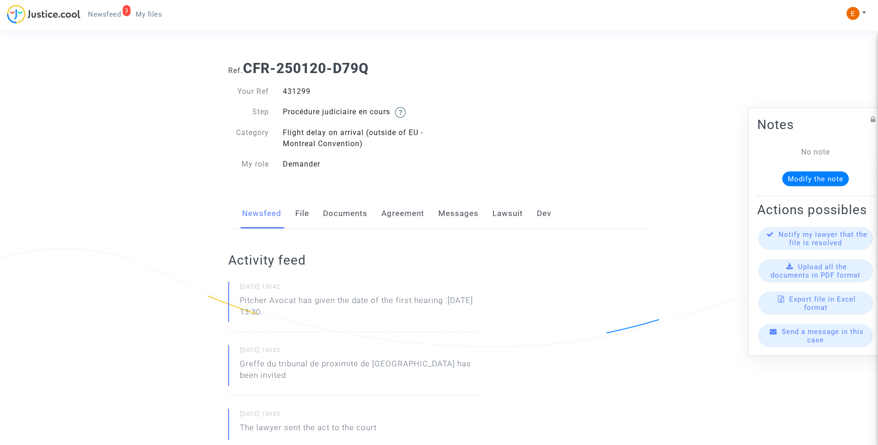
drag, startPoint x: 194, startPoint y: 304, endPoint x: 259, endPoint y: 309, distance: 64.5
click at [353, 322] on div "[DATE] 13h42 Pitcher Avocat [PERSON_NAME] la fecha de la primera audiencia: 24 …" at bounding box center [354, 307] width 253 height 50
drag, startPoint x: 353, startPoint y: 322, endPoint x: 358, endPoint y: 314, distance: 10.0
click at [358, 314] on p "Pitcher Avocat [PERSON_NAME] la fecha de la primera audiencia: 24 de noviembre …" at bounding box center [361, 309] width 242 height 28
click at [384, 316] on p "Pitcher Avocat [PERSON_NAME] la fecha de la primera audiencia: 24 de noviembre …" at bounding box center [361, 309] width 242 height 28
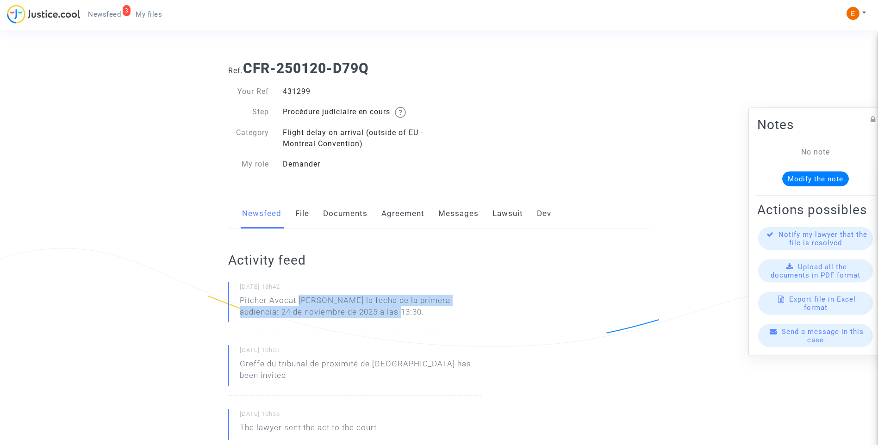
drag, startPoint x: 392, startPoint y: 315, endPoint x: 298, endPoint y: 300, distance: 95.2
click at [298, 300] on p "Pitcher Avocat [PERSON_NAME] la fecha de la primera audiencia: 24 de noviembre …" at bounding box center [361, 309] width 242 height 28
copy p "[PERSON_NAME] la fecha de la primera audiencia: 24 de noviembre de 2025 a las 1…"
